Goal: Find specific page/section: Find specific page/section

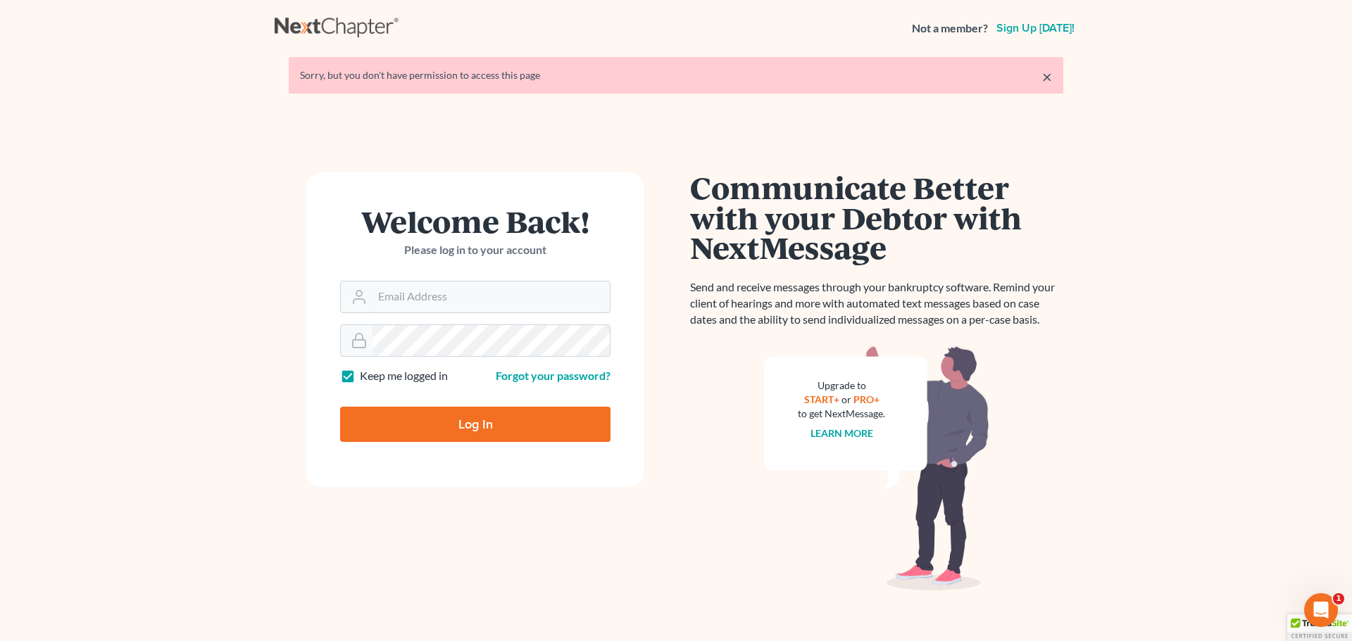
type input "[EMAIL_ADDRESS][DOMAIN_NAME]"
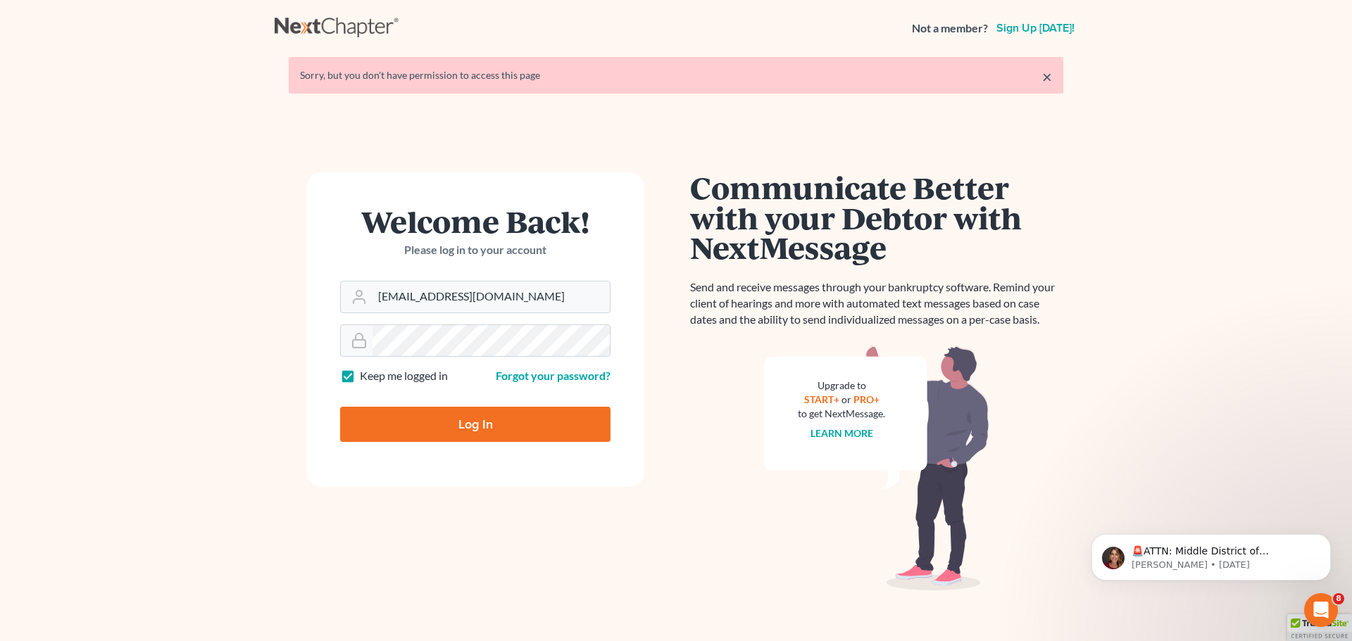
click at [458, 427] on input "Log In" at bounding box center [475, 424] width 270 height 35
type input "Thinking..."
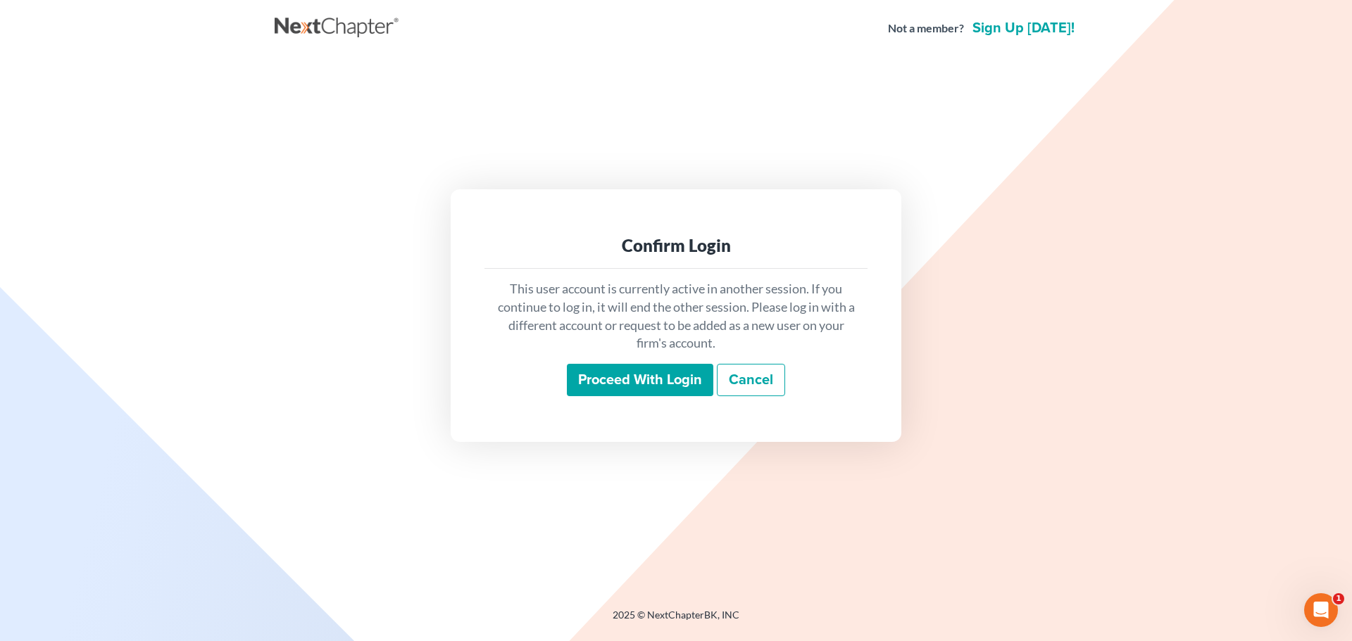
click at [620, 382] on input "Proceed with login" at bounding box center [640, 380] width 146 height 32
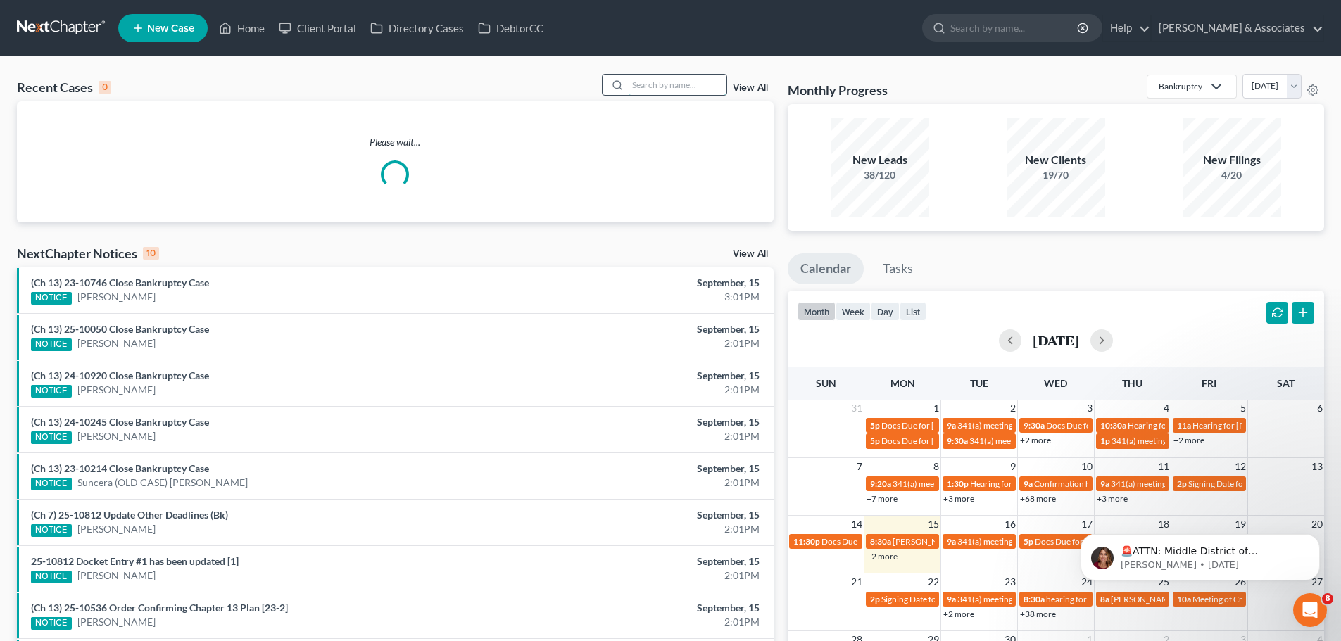
click at [651, 80] on input "search" at bounding box center [677, 85] width 99 height 20
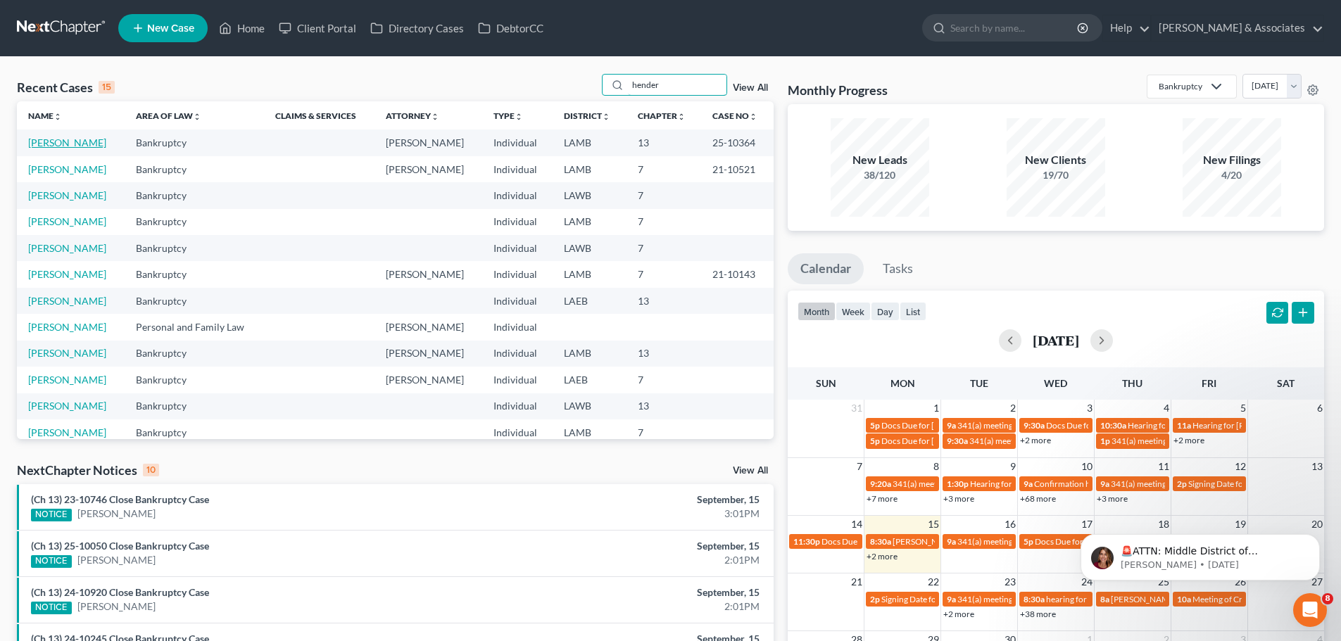
type input "hender"
click at [104, 141] on link "Henderson, Sharon" at bounding box center [67, 143] width 78 height 12
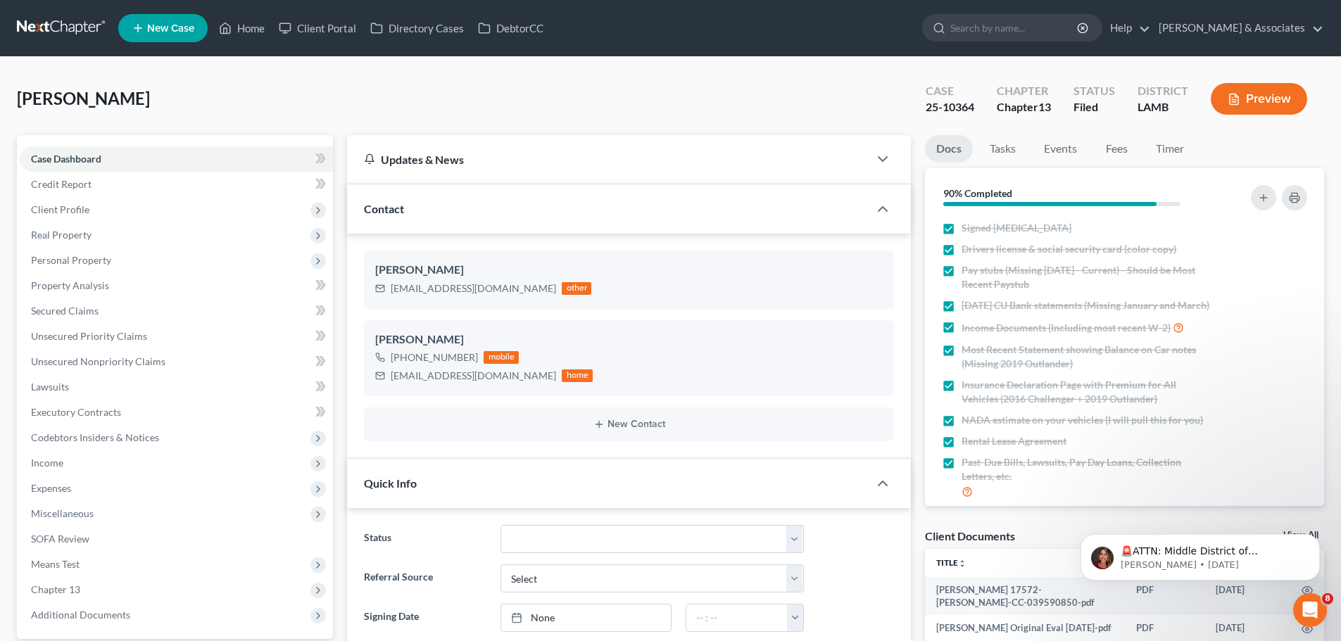
scroll to position [266, 0]
